Goal: Find specific page/section: Find specific page/section

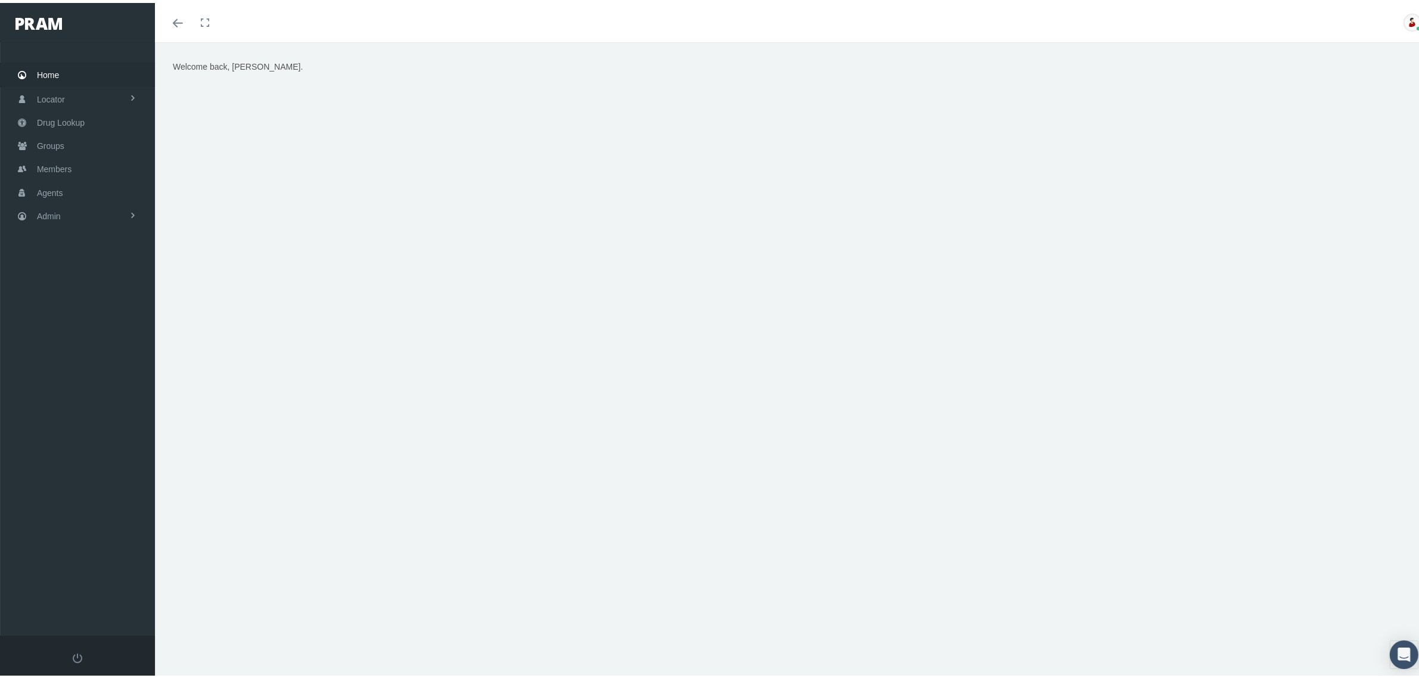
click at [919, 325] on div "Welcome back, [PERSON_NAME]." at bounding box center [792, 206] width 1257 height 298
click at [60, 138] on span "Groups" at bounding box center [50, 143] width 27 height 23
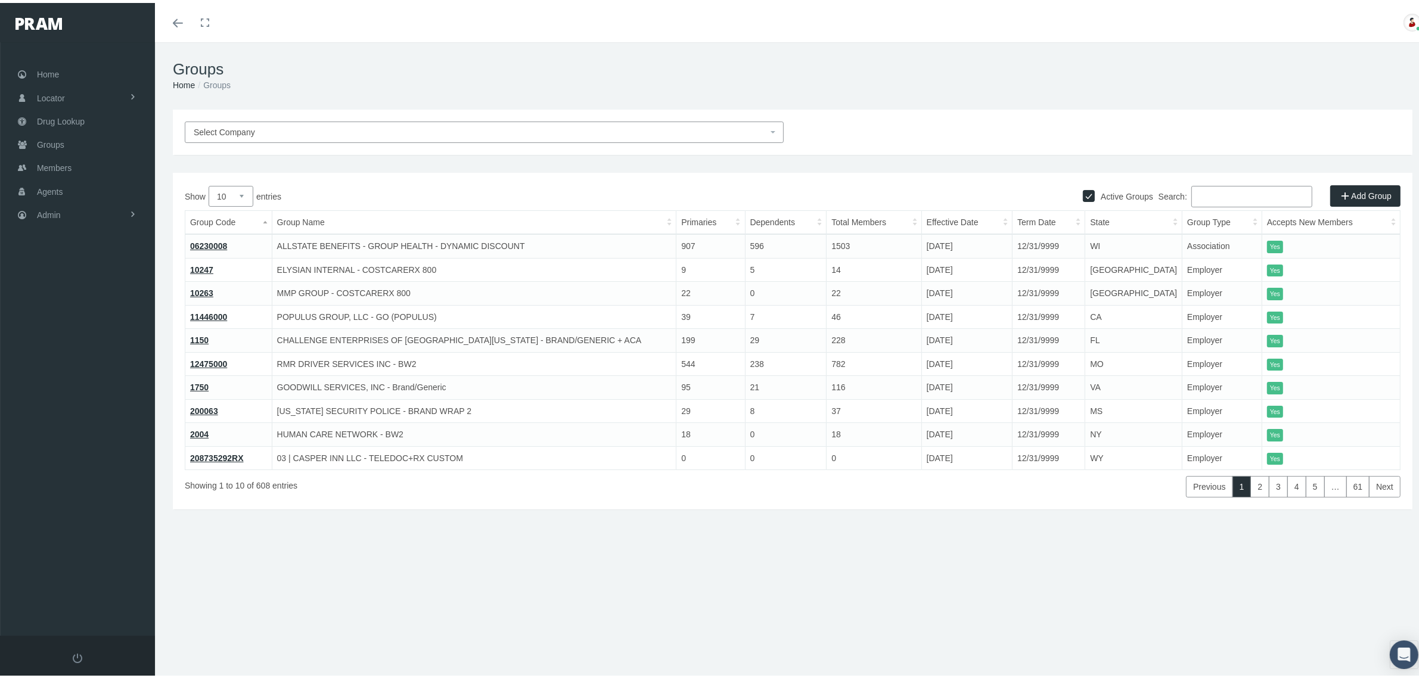
click at [1191, 189] on input "Search:" at bounding box center [1251, 193] width 121 height 21
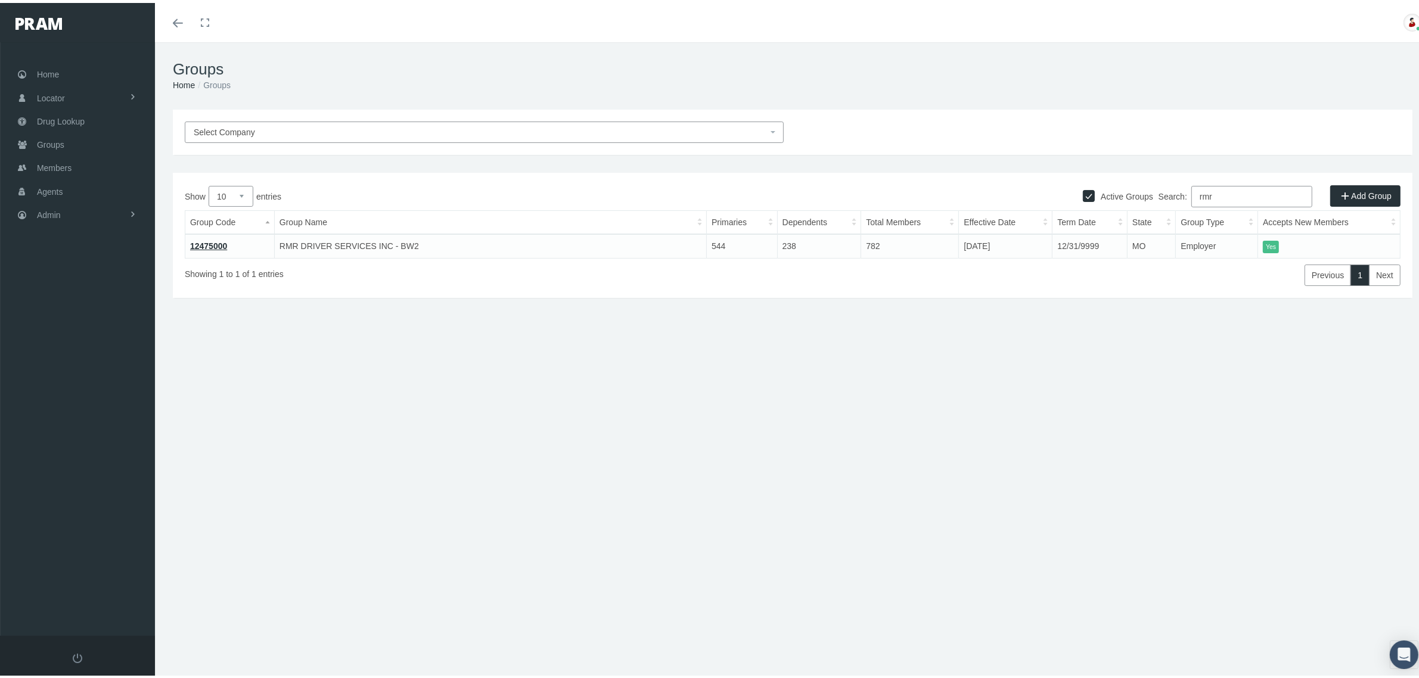
type input "rmr"
click at [203, 243] on link "12475000" at bounding box center [208, 243] width 37 height 10
